Goal: Information Seeking & Learning: Check status

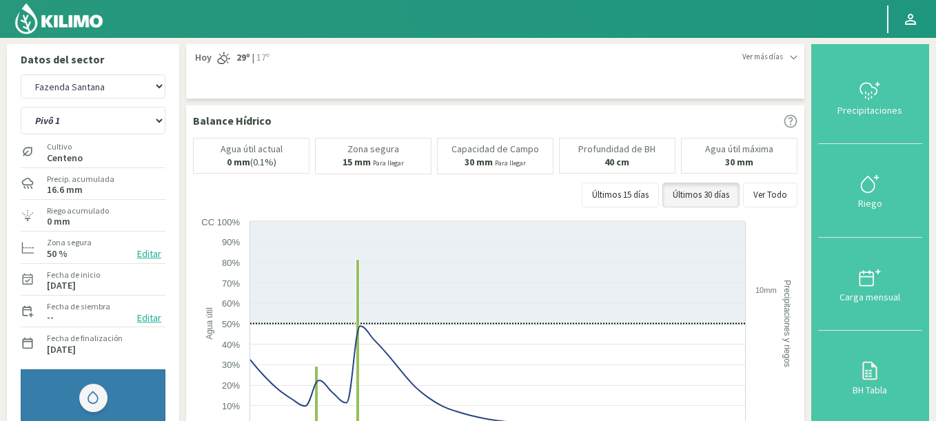
select select "383: Object"
select select "4: Object"
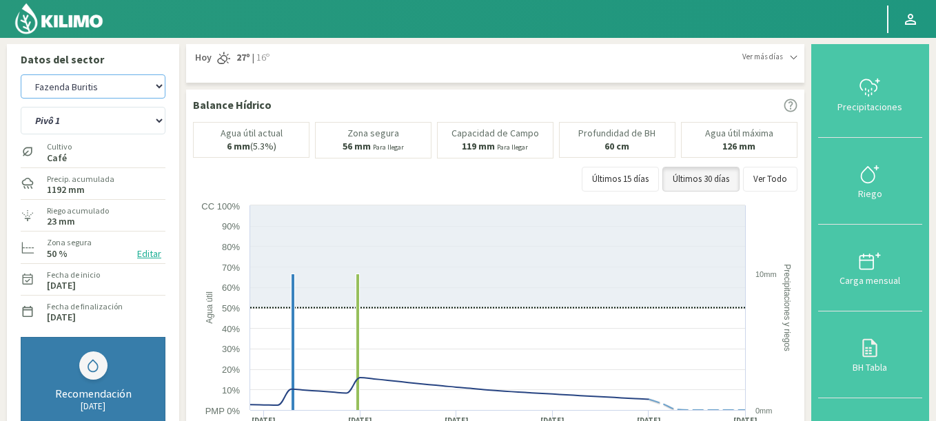
click at [21, 74] on select "Agr. Cardonal Agr. El [PERSON_NAME] Agrícola [GEOGRAPHIC_DATA] - IC Agrícola Ex…" at bounding box center [93, 86] width 145 height 24
select select "662: Object"
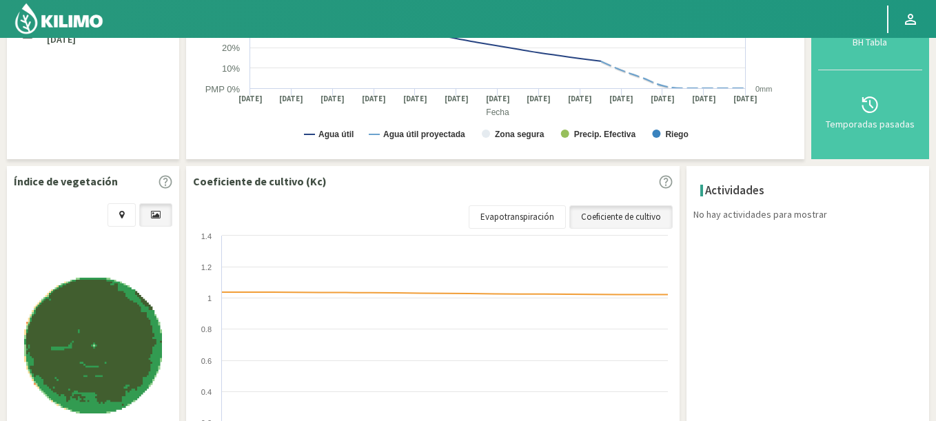
scroll to position [414, 0]
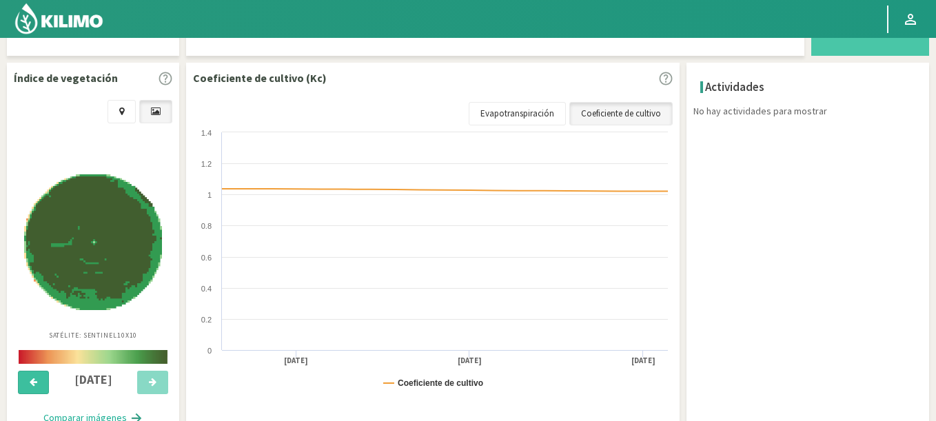
click at [34, 381] on icon at bounding box center [34, 382] width 8 height 9
click at [33, 381] on icon at bounding box center [34, 382] width 8 height 9
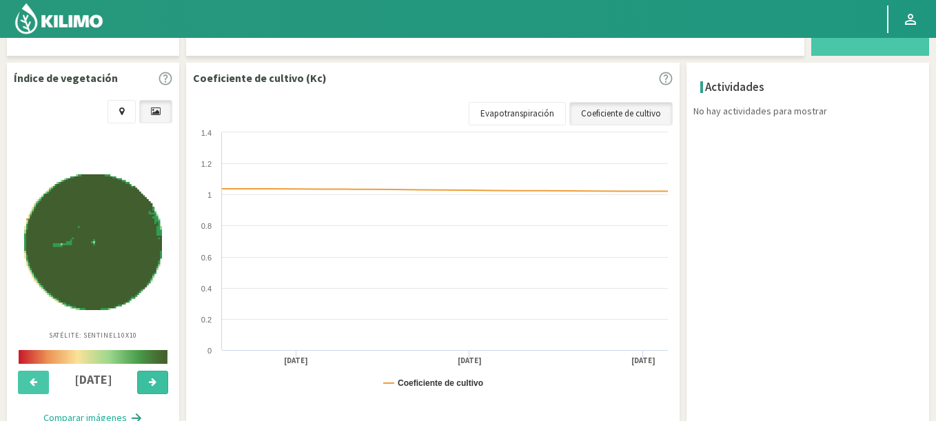
click at [143, 384] on button at bounding box center [152, 382] width 31 height 23
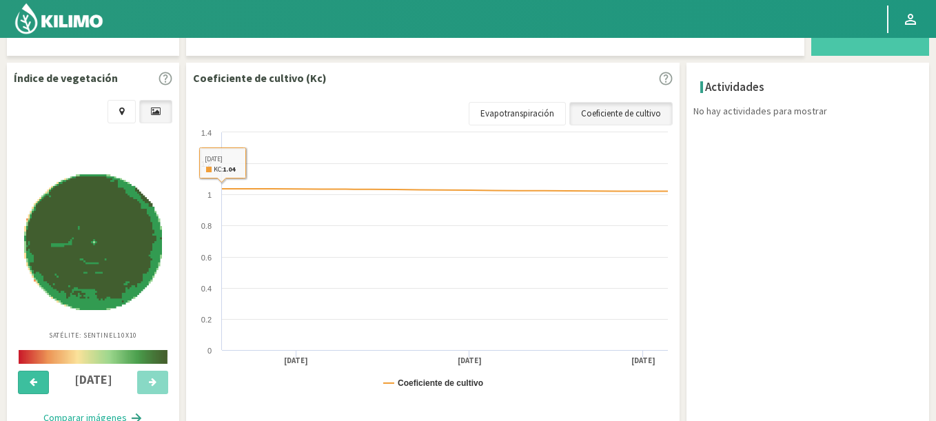
click at [37, 385] on icon at bounding box center [34, 382] width 8 height 9
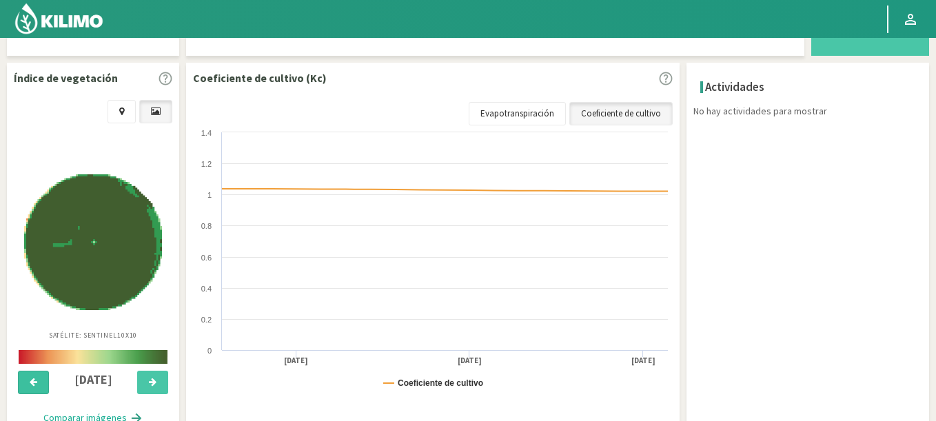
click at [37, 385] on icon at bounding box center [34, 382] width 8 height 9
click at [38, 385] on button at bounding box center [33, 382] width 31 height 23
click at [147, 385] on button at bounding box center [152, 382] width 31 height 23
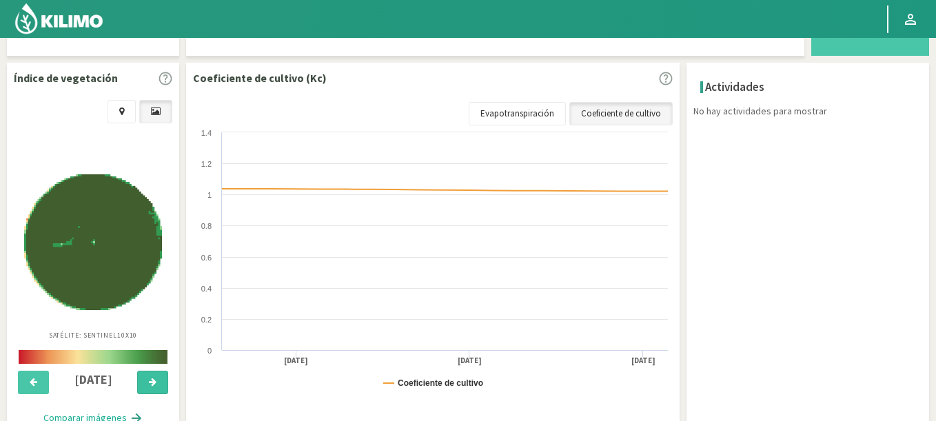
click at [147, 385] on button at bounding box center [152, 382] width 31 height 23
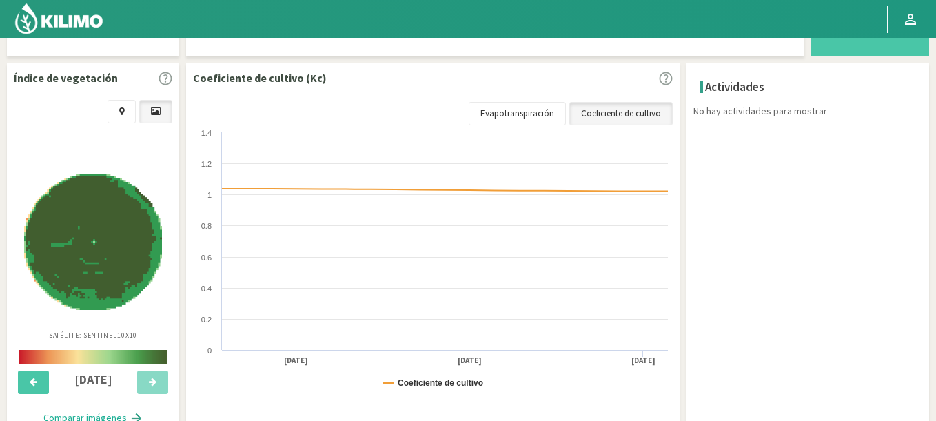
scroll to position [0, 0]
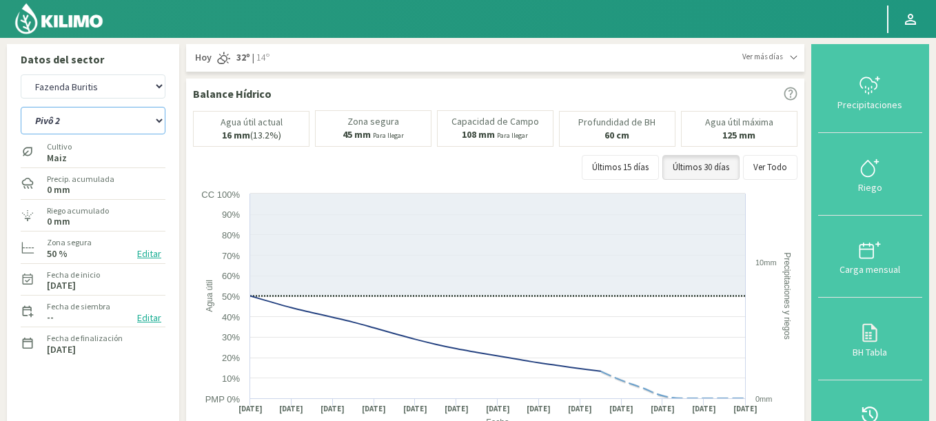
click at [21, 107] on select "Pivô 1 Pivô 2" at bounding box center [93, 121] width 145 height 28
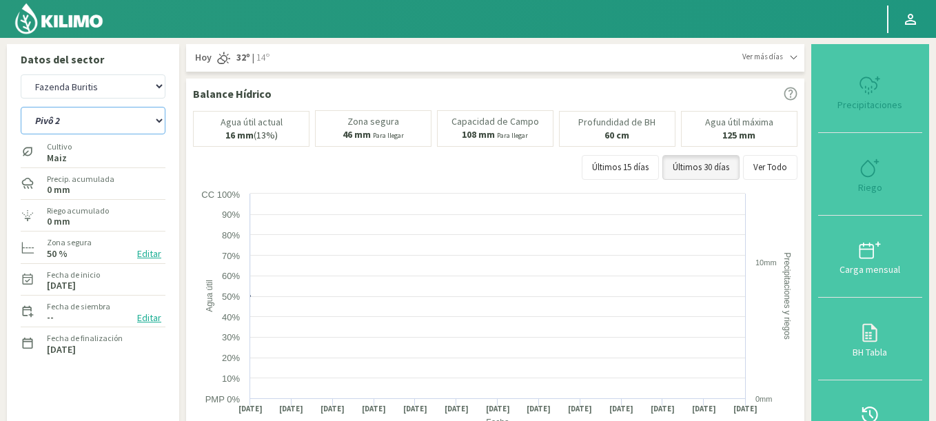
select select "11: Object"
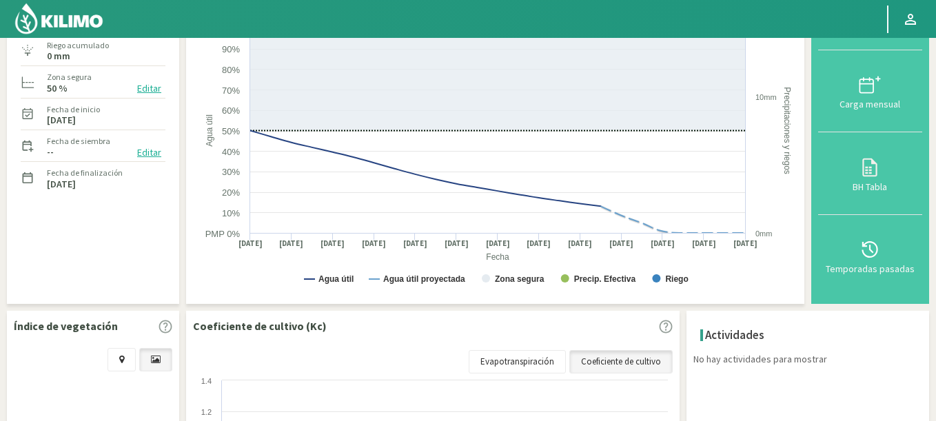
select select "942: Object"
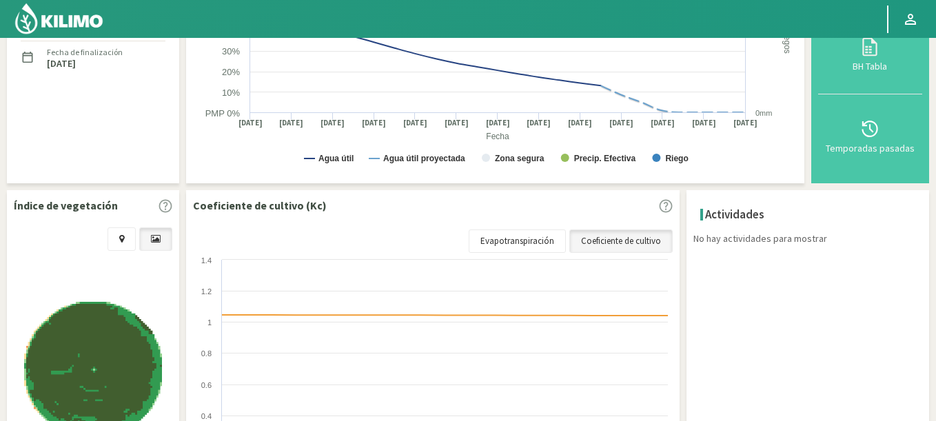
scroll to position [414, 0]
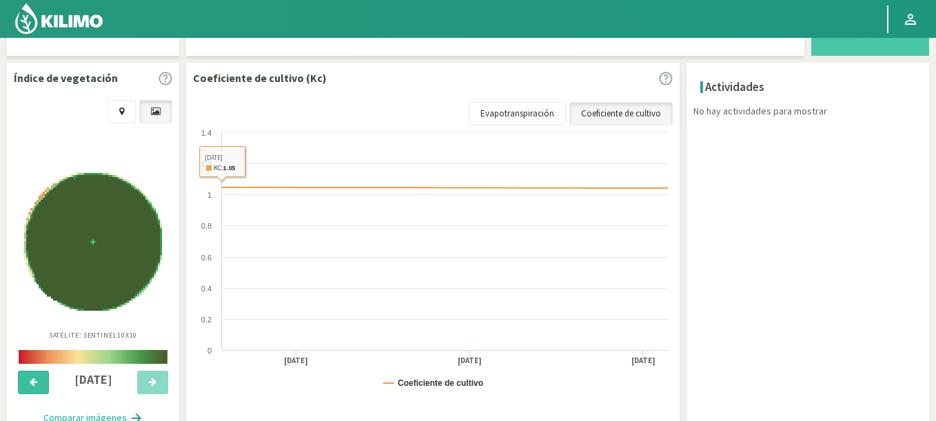
click at [34, 382] on icon at bounding box center [34, 382] width 8 height 9
click at [156, 380] on button at bounding box center [152, 382] width 31 height 23
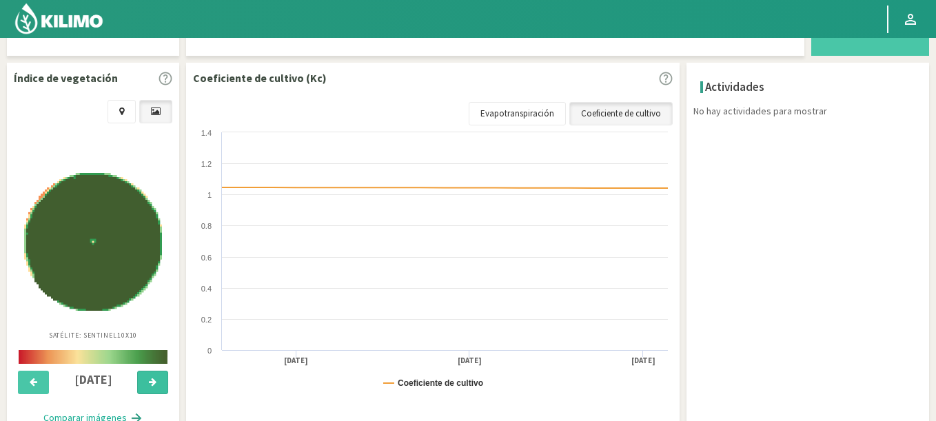
click at [156, 380] on button at bounding box center [152, 382] width 31 height 23
click at [156, 380] on icon at bounding box center [153, 382] width 8 height 9
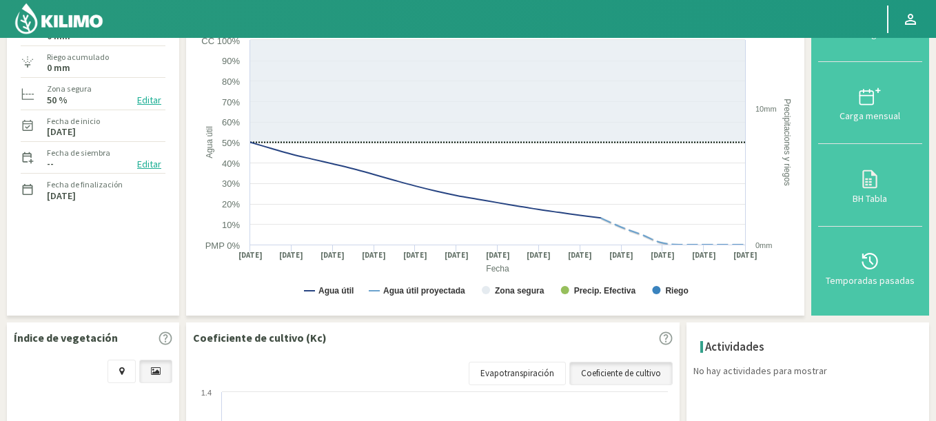
scroll to position [0, 0]
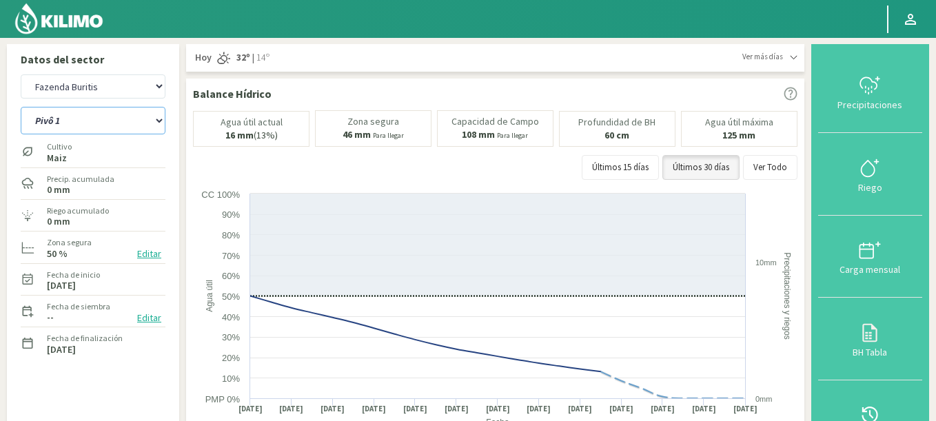
click at [21, 107] on select "Pivô 1 Pivô 2" at bounding box center [93, 121] width 145 height 28
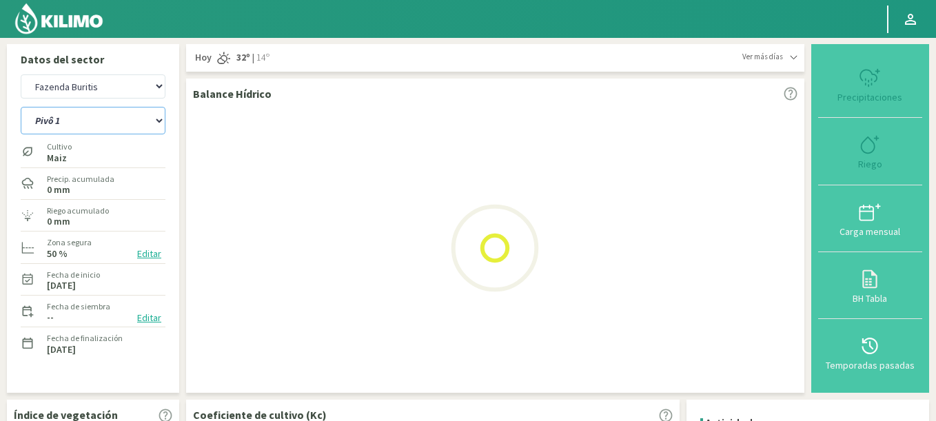
select select "14: Object"
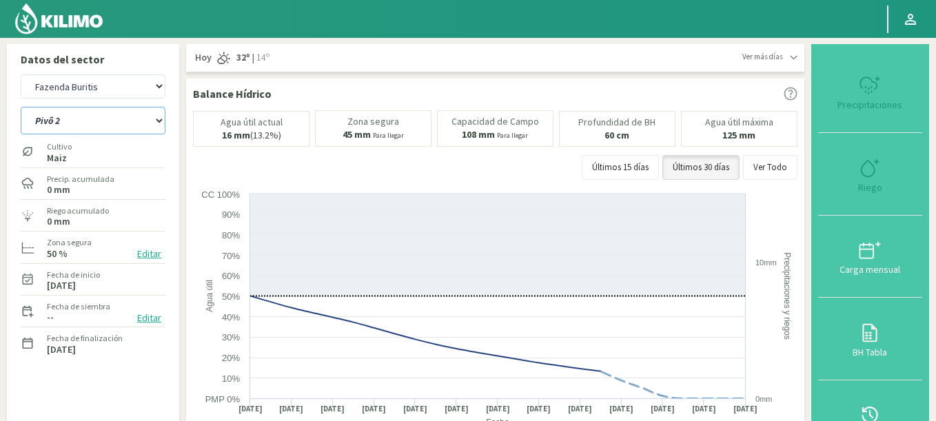
select select "1222: Object"
select select "15: Object"
